Goal: Information Seeking & Learning: Learn about a topic

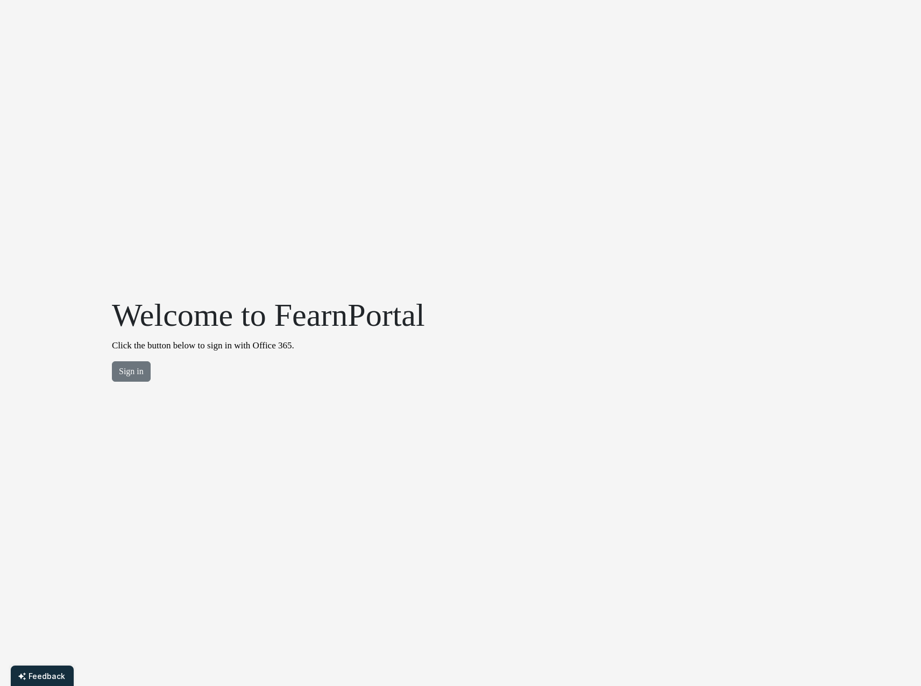
click at [148, 383] on div "Welcome to FearnPortal Click the button below to sign in with Office 365. Sign …" at bounding box center [268, 343] width 326 height 95
click at [137, 376] on button "Sign in" at bounding box center [131, 371] width 39 height 20
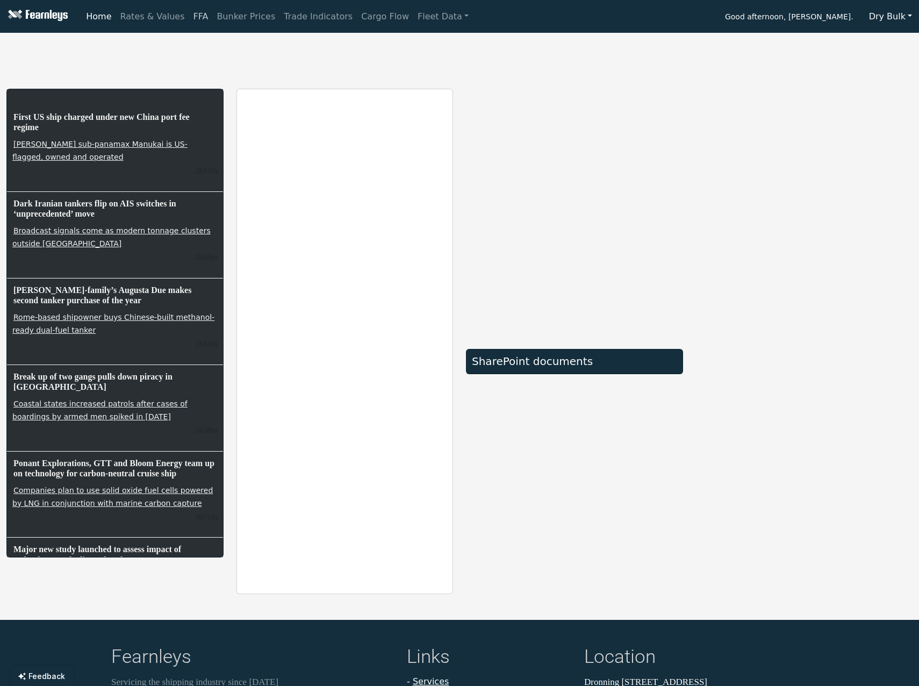
click at [189, 16] on link "FFA" at bounding box center [201, 17] width 24 height 22
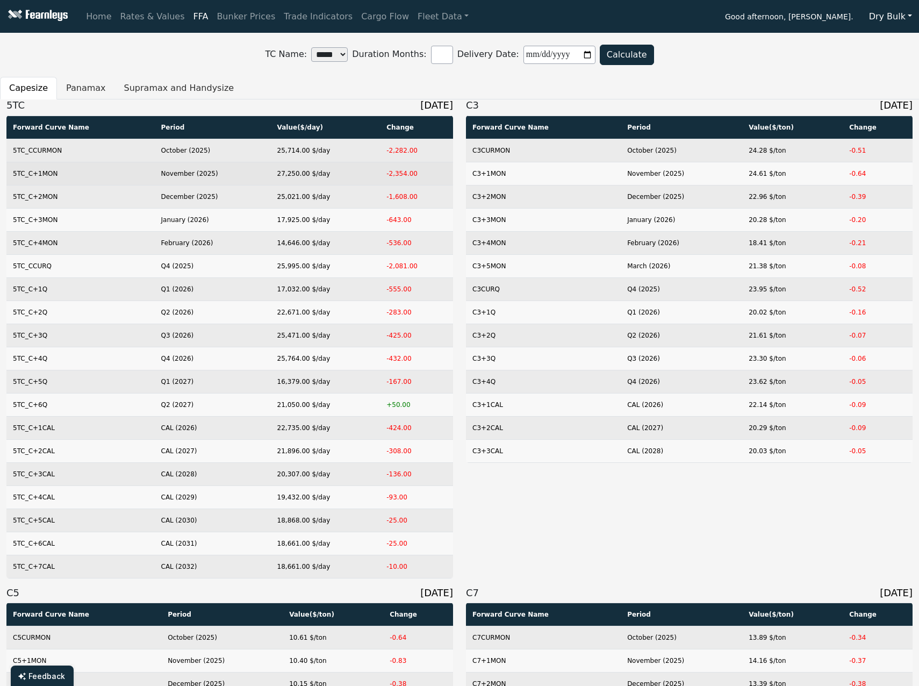
click at [45, 174] on td "5TC_C+1MON" at bounding box center [80, 173] width 148 height 23
click at [409, 174] on td "-2,354.00" at bounding box center [416, 173] width 73 height 23
click at [291, 176] on td "27,250.00 $/day" at bounding box center [326, 173] width 110 height 23
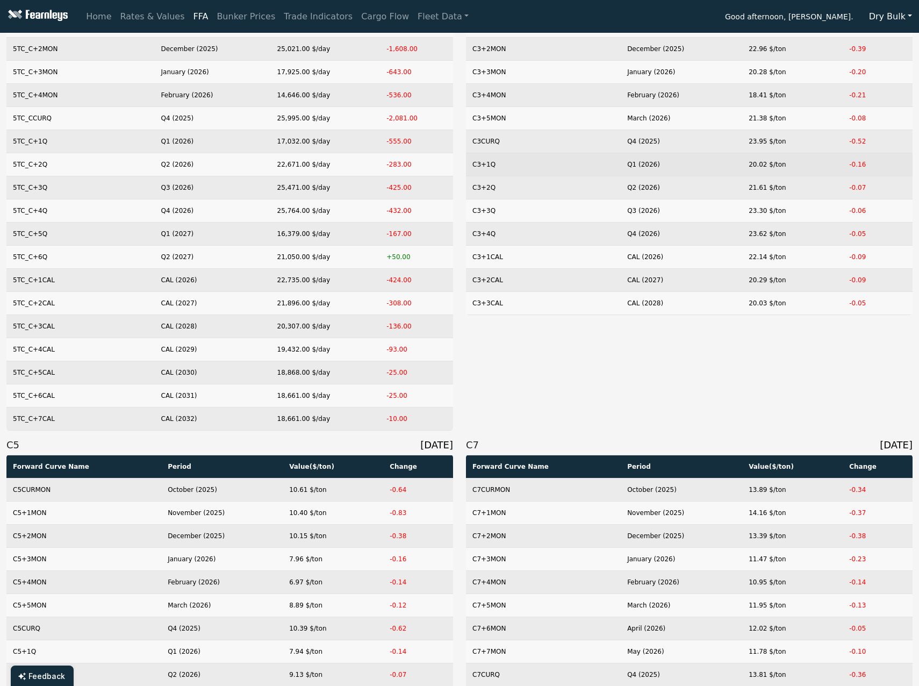
scroll to position [161, 0]
